Goal: Information Seeking & Learning: Learn about a topic

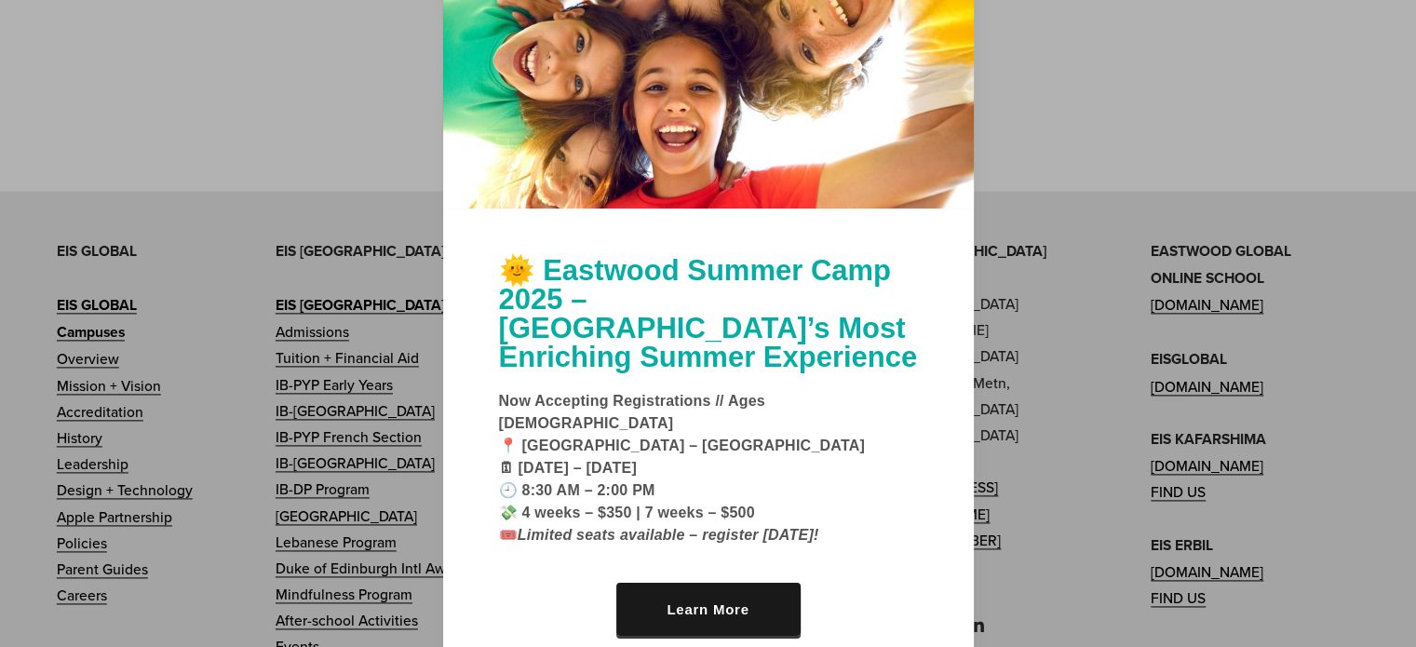
scroll to position [2403, 0]
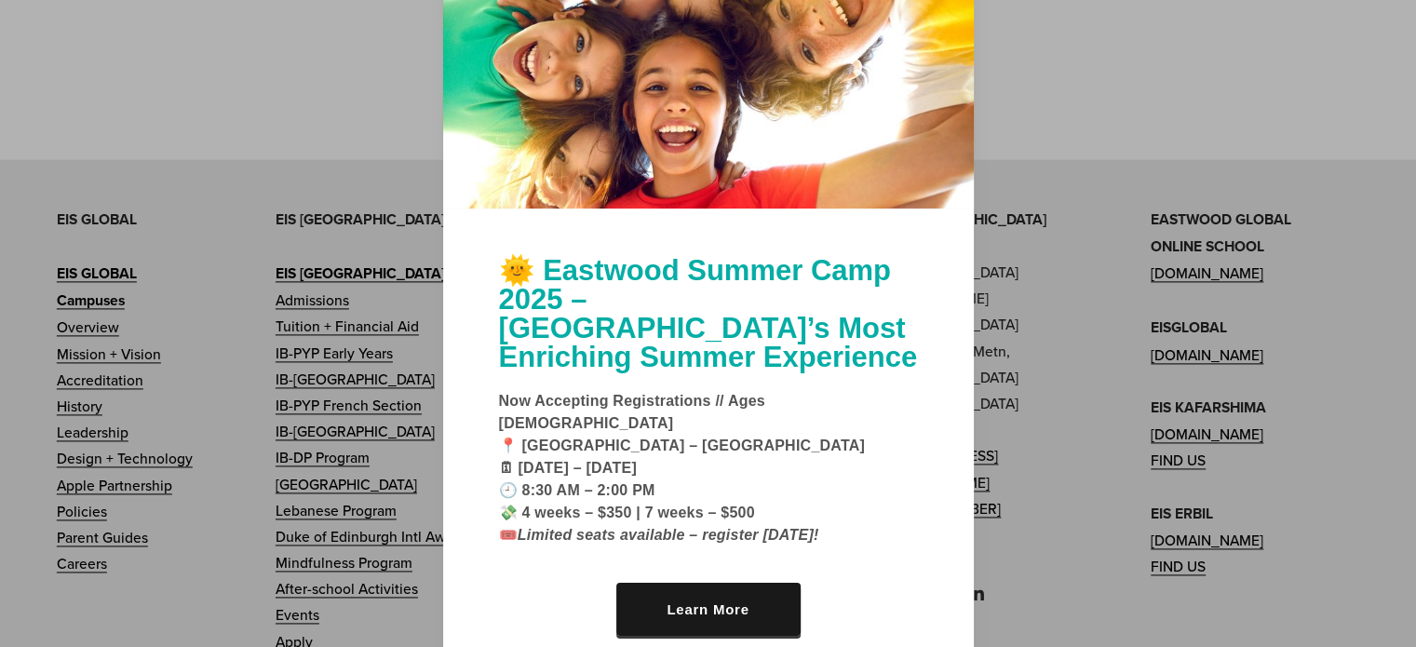
click at [680, 196] on div at bounding box center [708, 75] width 530 height 265
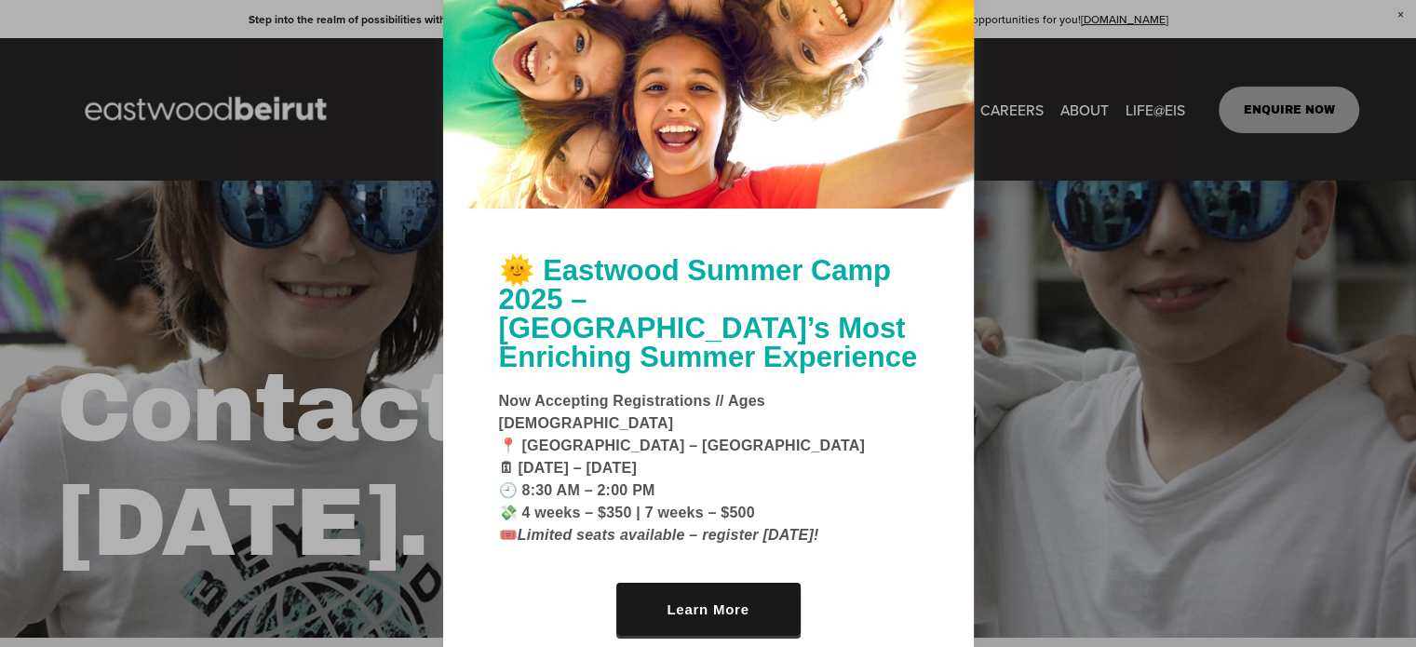
scroll to position [0, 0]
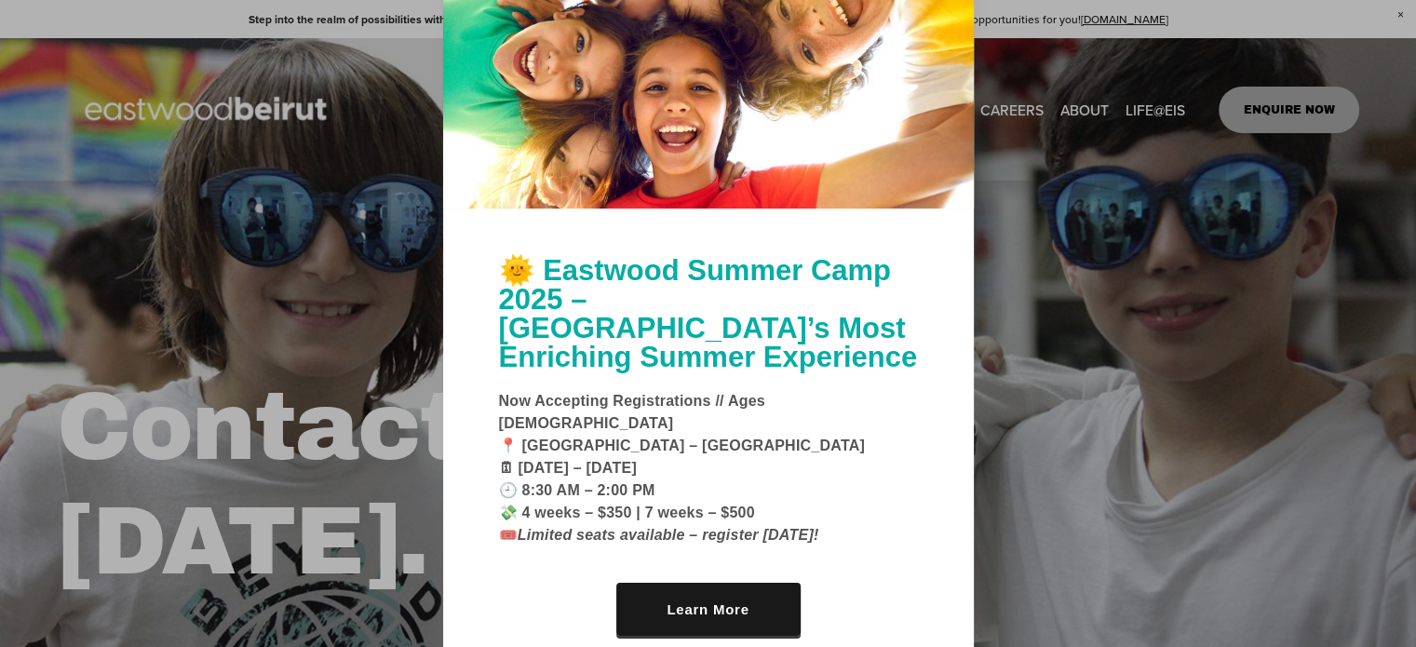
click at [280, 189] on div at bounding box center [708, 323] width 1416 height 647
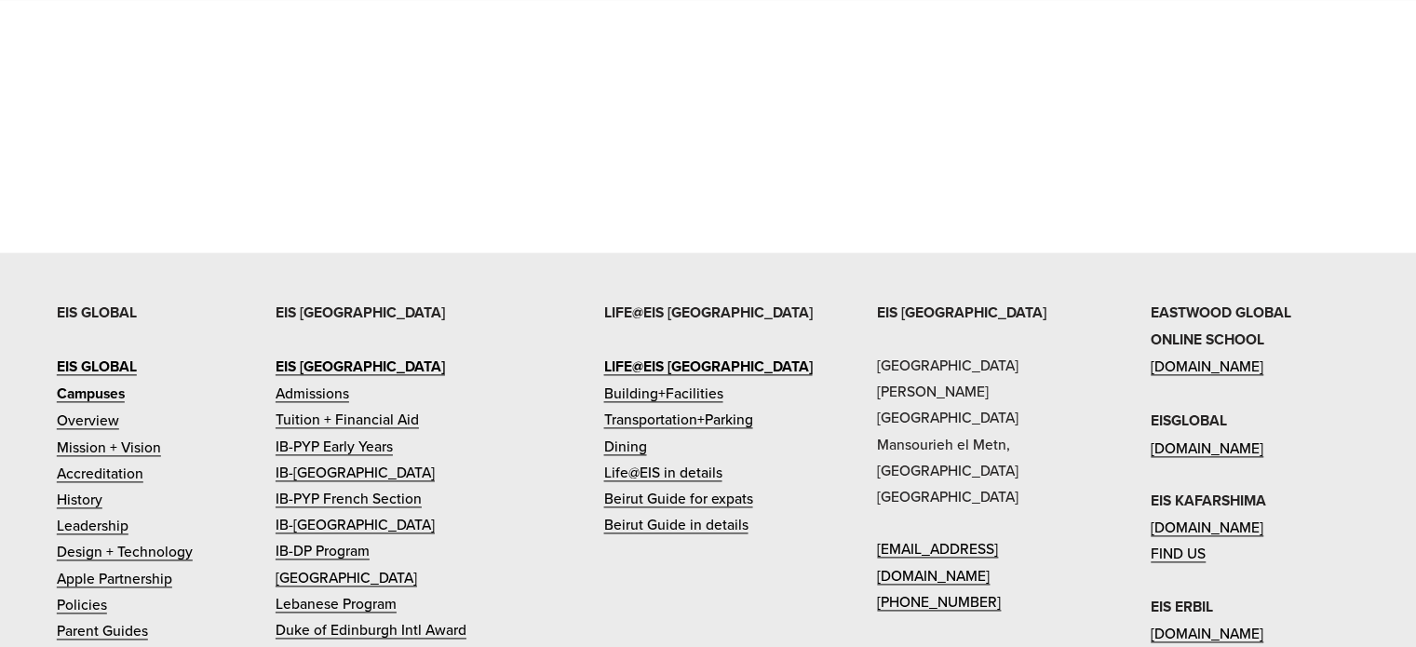
scroll to position [2477, 0]
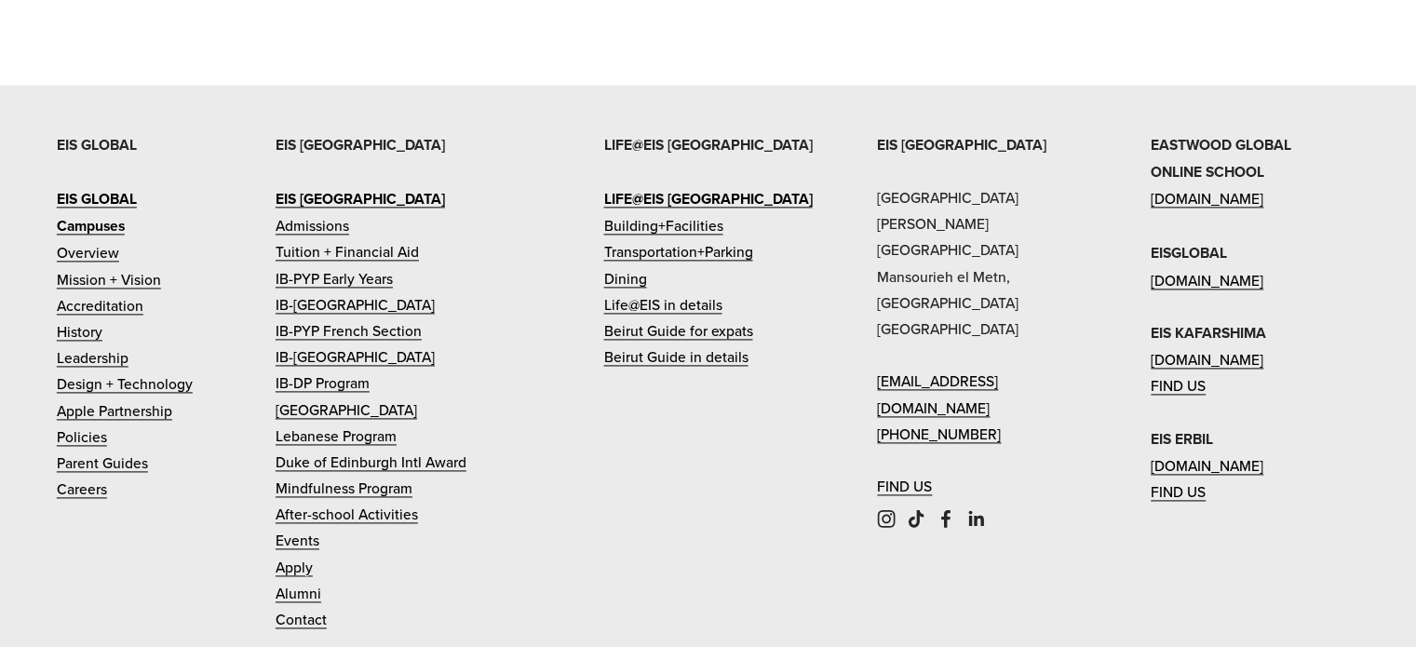
click at [380, 238] on link "Tuition + Financial Aid" at bounding box center [346, 251] width 143 height 26
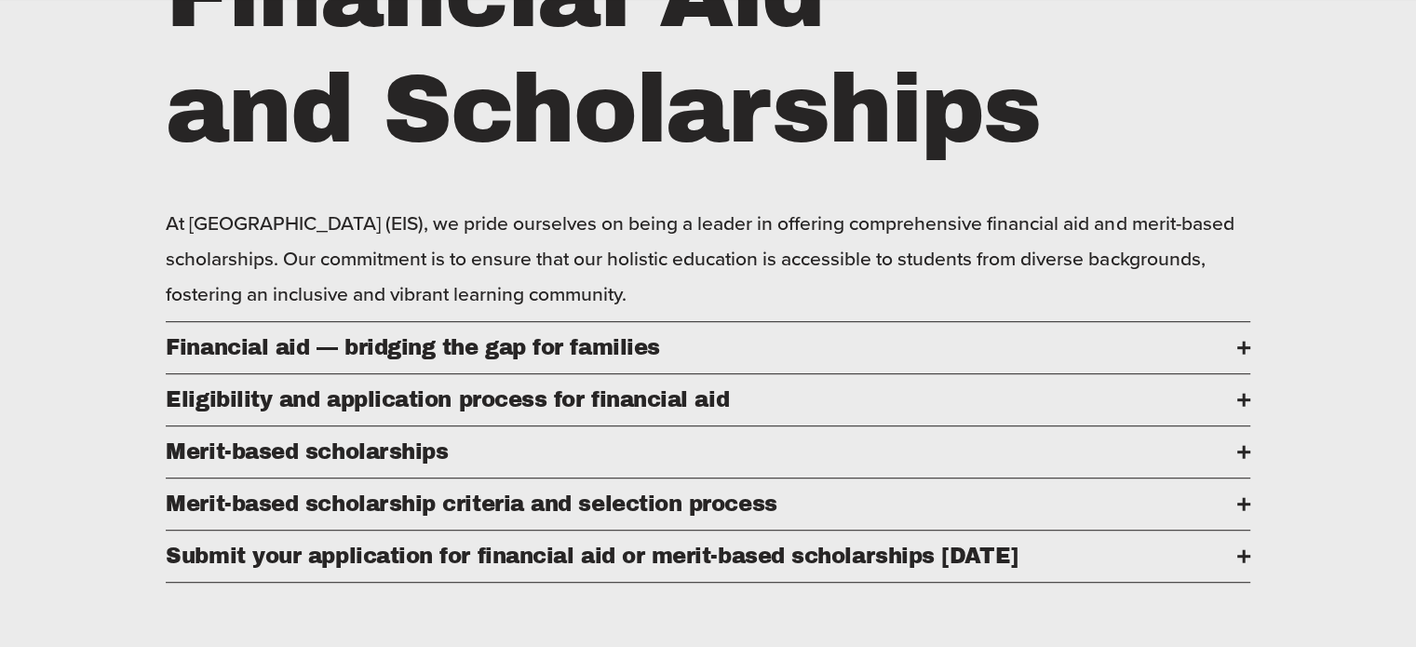
scroll to position [928, 0]
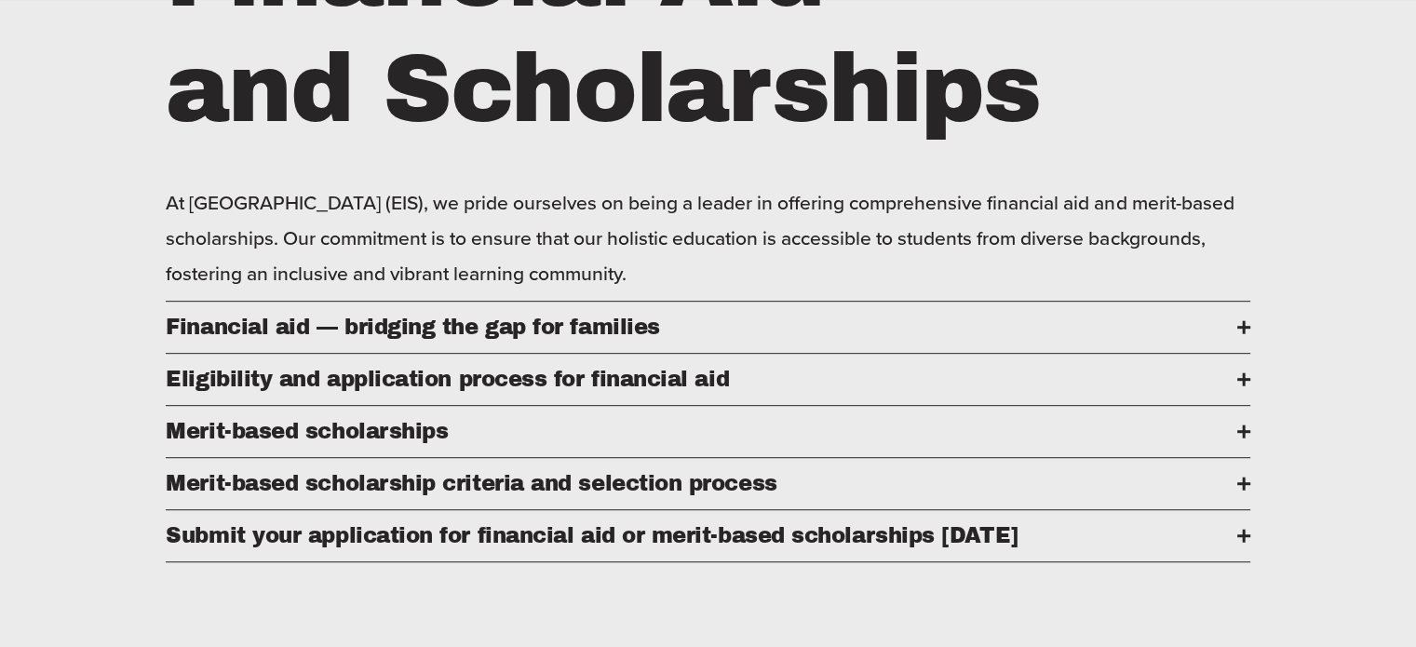
drag, startPoint x: 1422, startPoint y: 79, endPoint x: 1363, endPoint y: 245, distance: 176.0
click at [1242, 437] on div at bounding box center [1243, 430] width 3 height 13
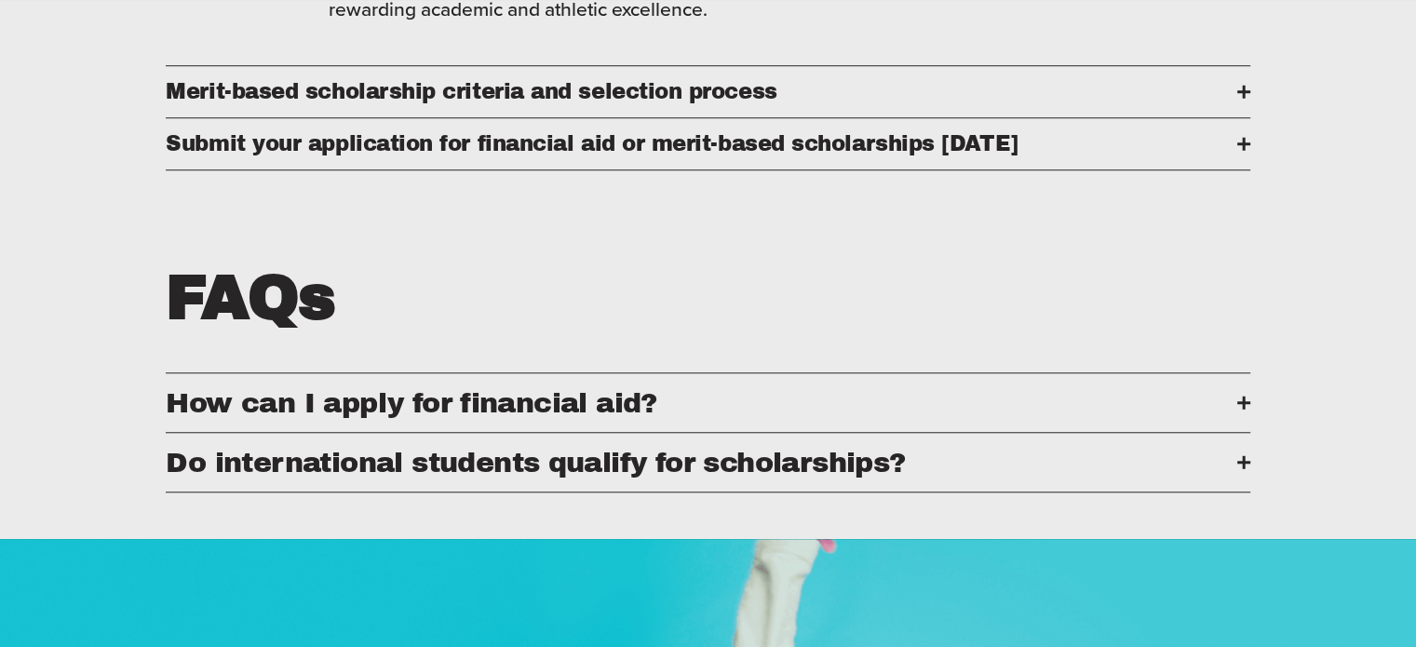
scroll to position [1560, 0]
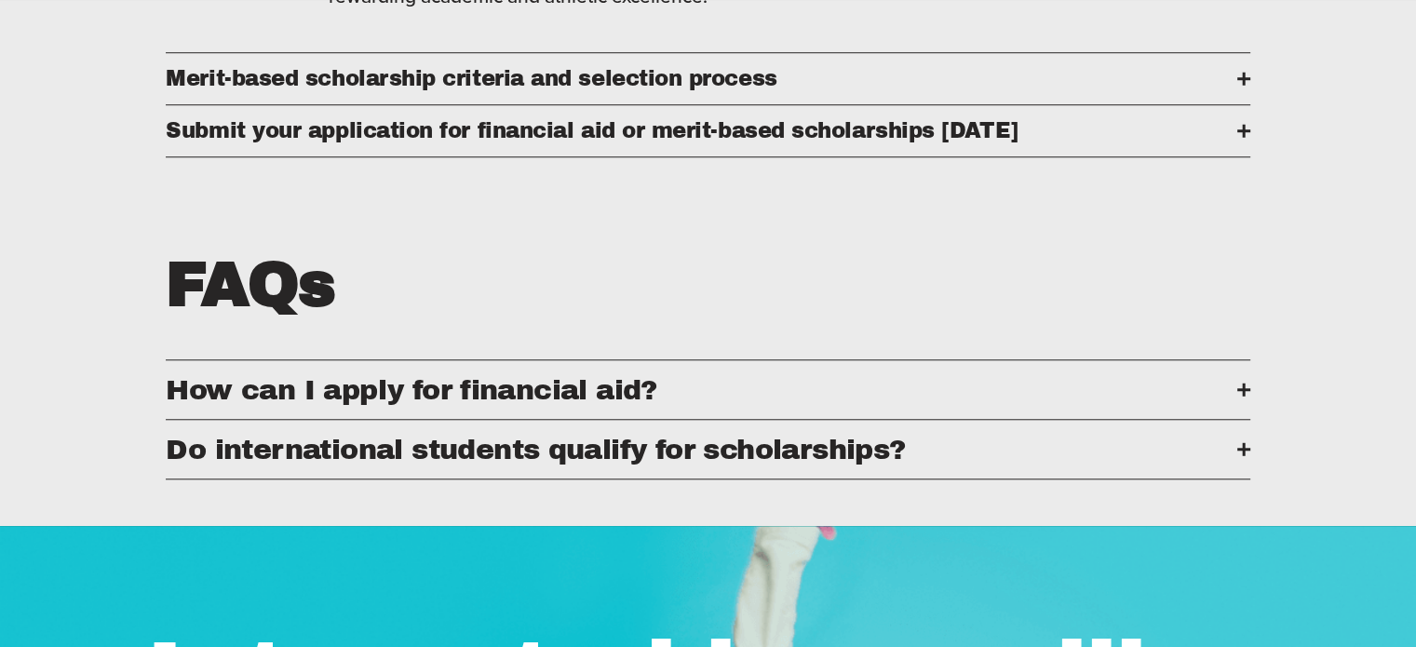
click at [1239, 391] on div at bounding box center [1243, 389] width 13 height 3
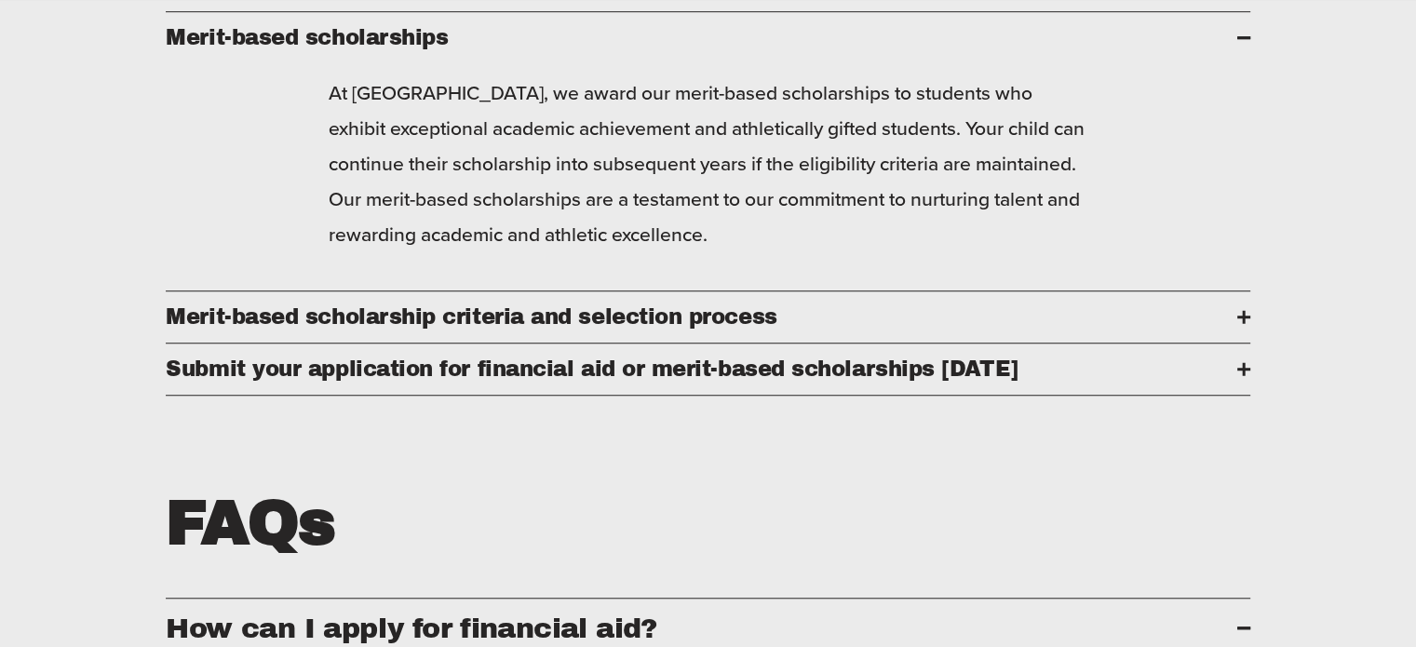
scroll to position [1326, 0]
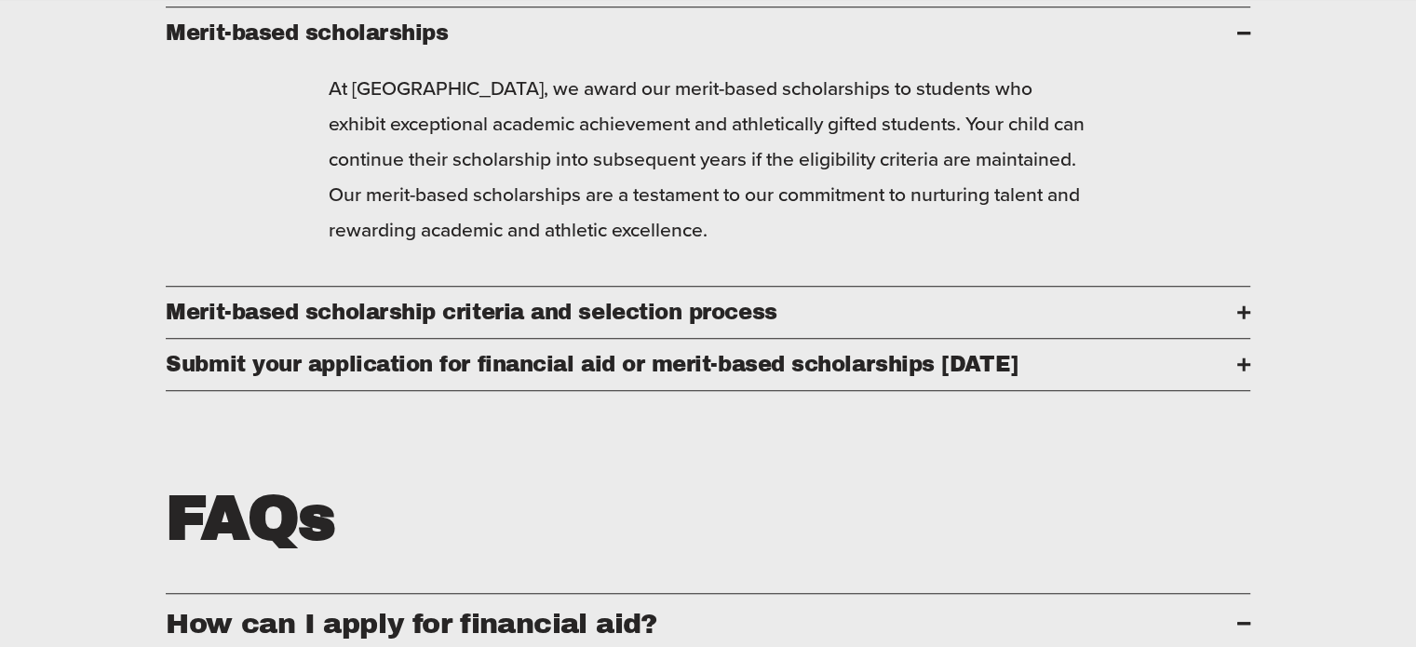
click at [1243, 319] on div at bounding box center [1243, 312] width 3 height 13
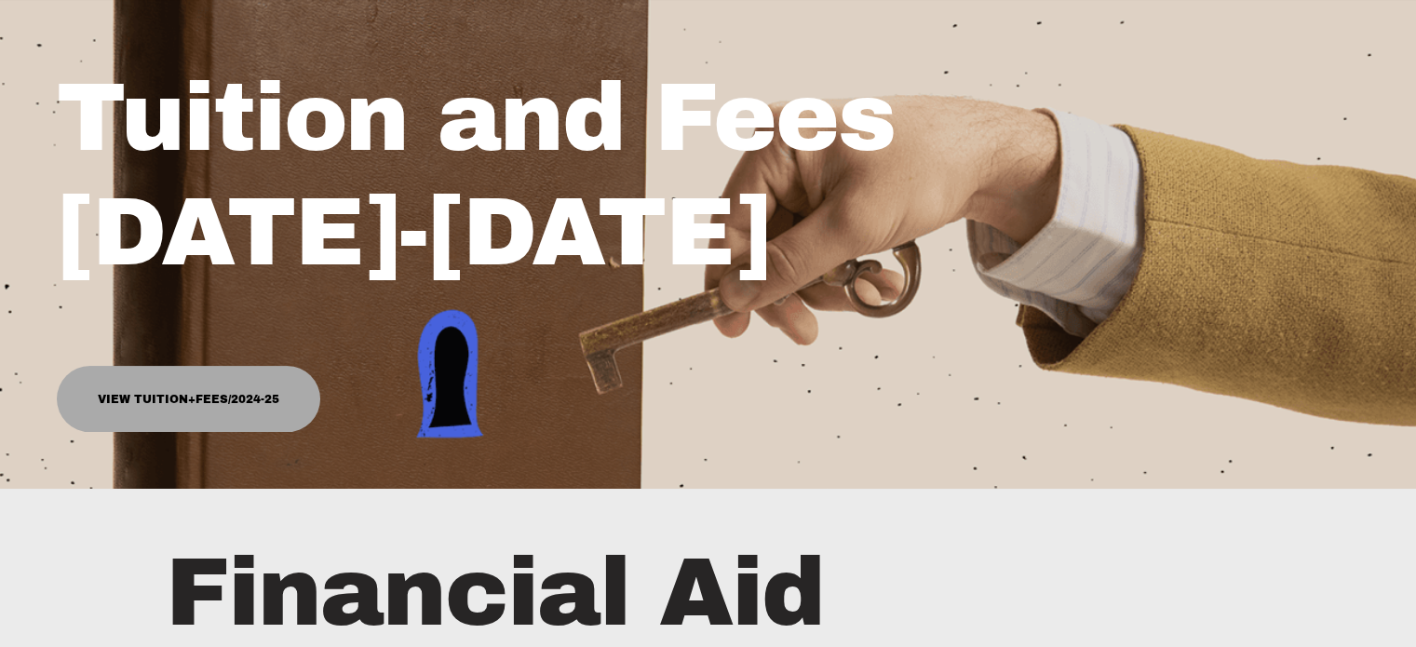
scroll to position [305, 0]
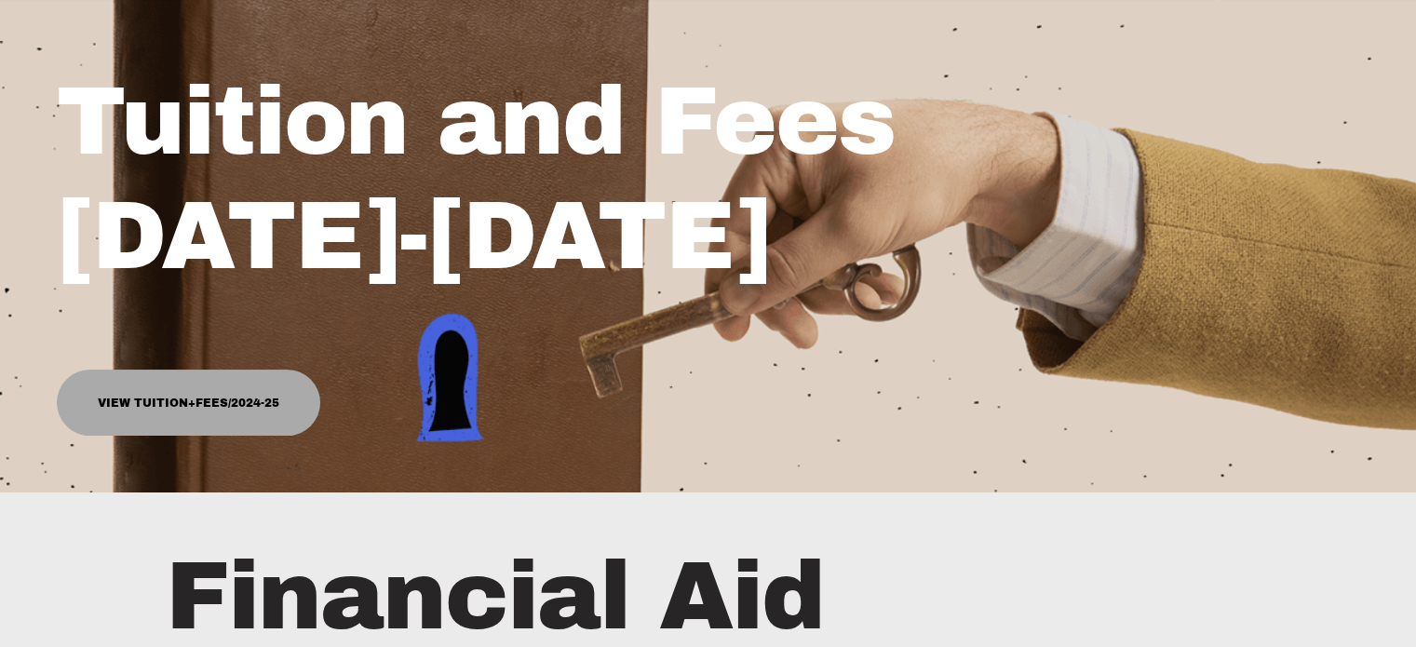
click at [134, 402] on link "View Tuition+Fees/2024-25" at bounding box center [188, 402] width 263 height 66
